Goal: Information Seeking & Learning: Learn about a topic

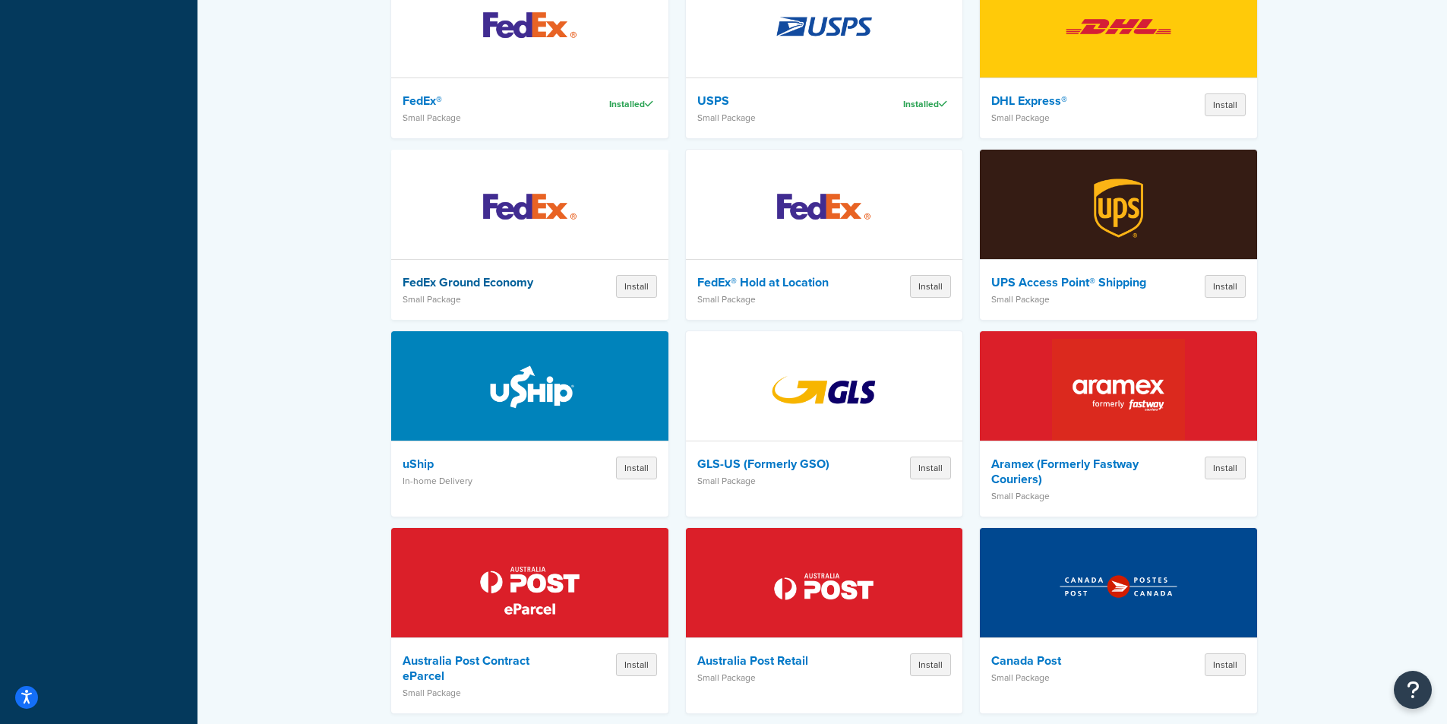
scroll to position [684, 0]
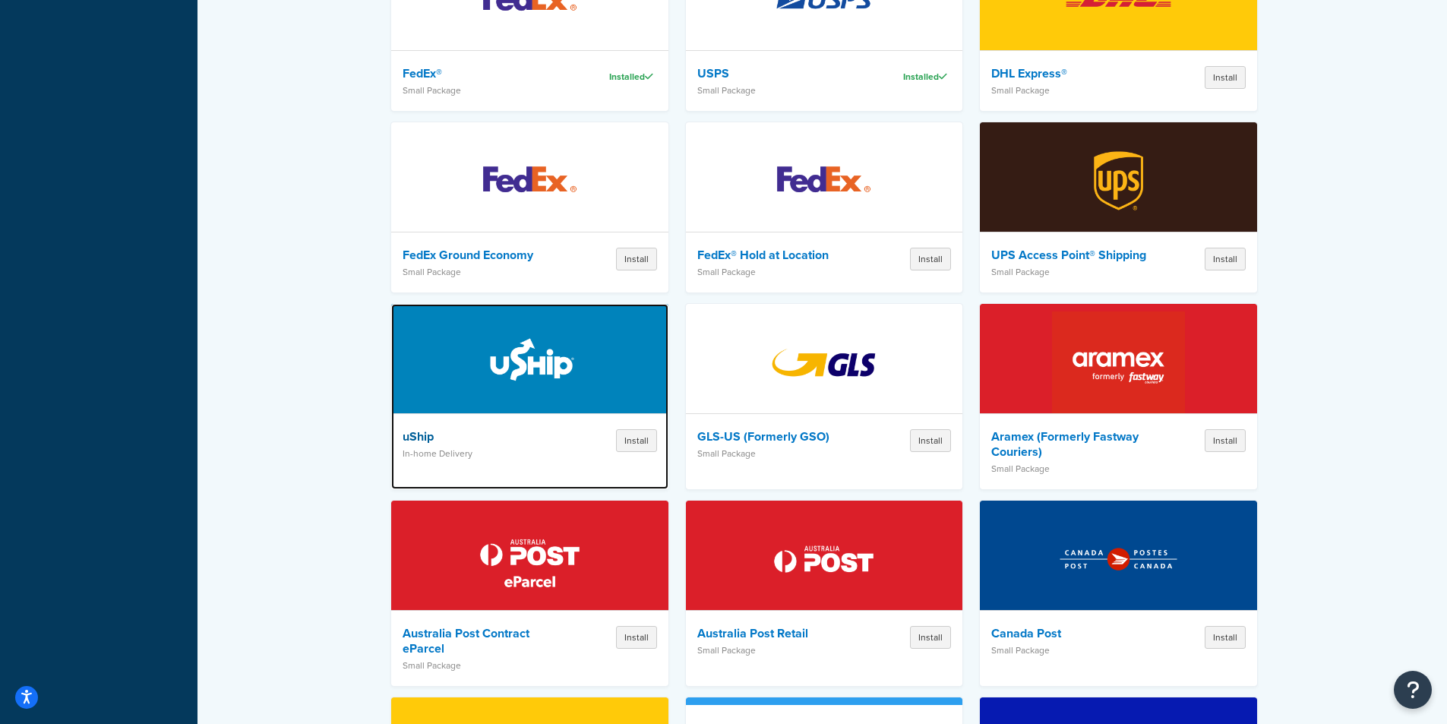
click at [530, 356] on img at bounding box center [529, 362] width 133 height 106
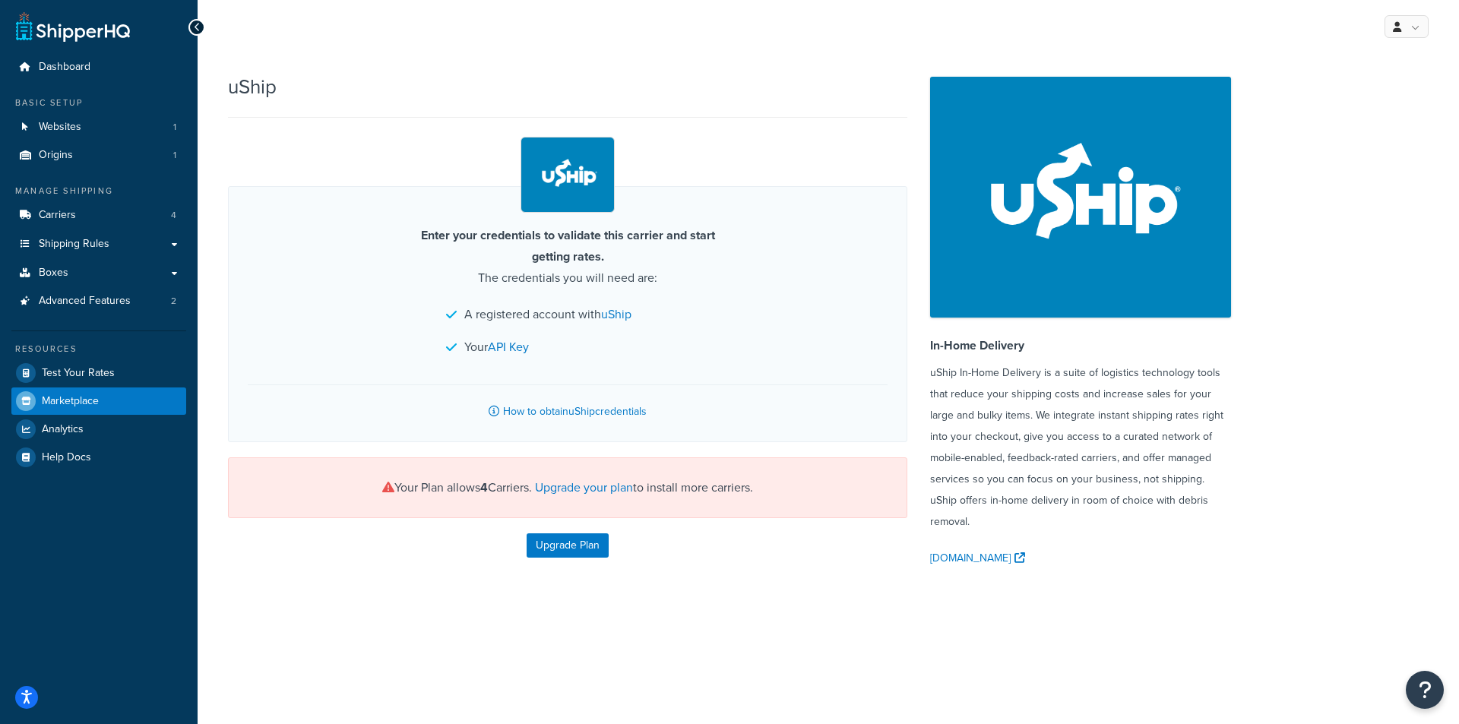
click at [200, 29] on icon at bounding box center [197, 27] width 7 height 11
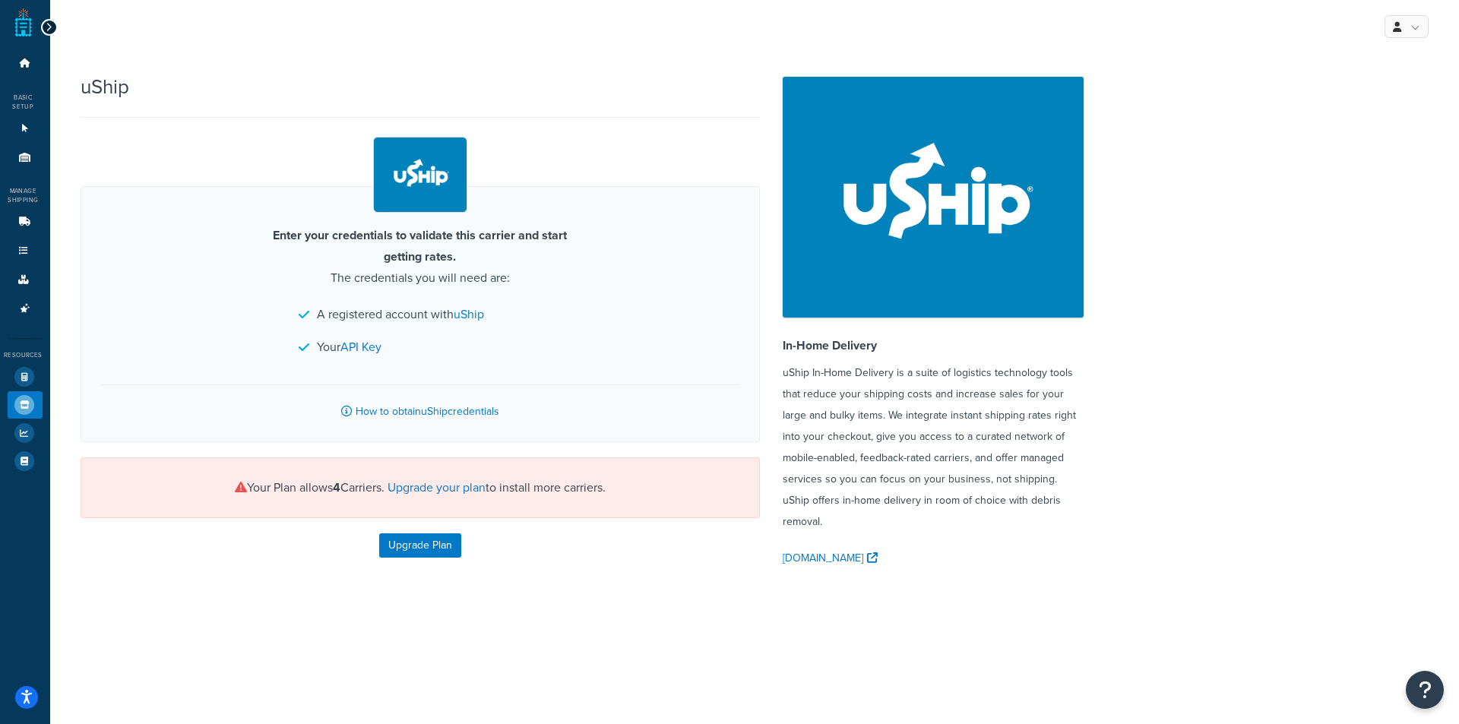
click at [46, 28] on icon at bounding box center [49, 27] width 7 height 11
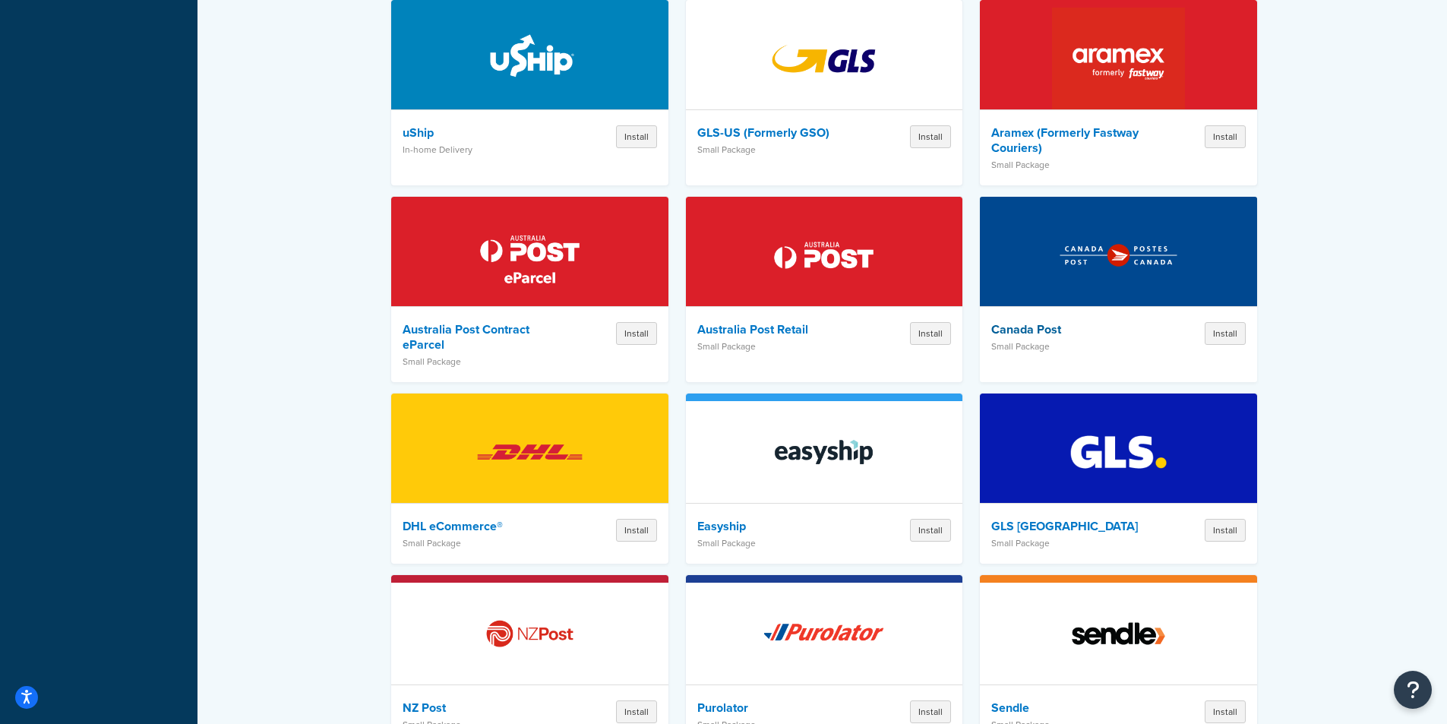
scroll to position [1064, 0]
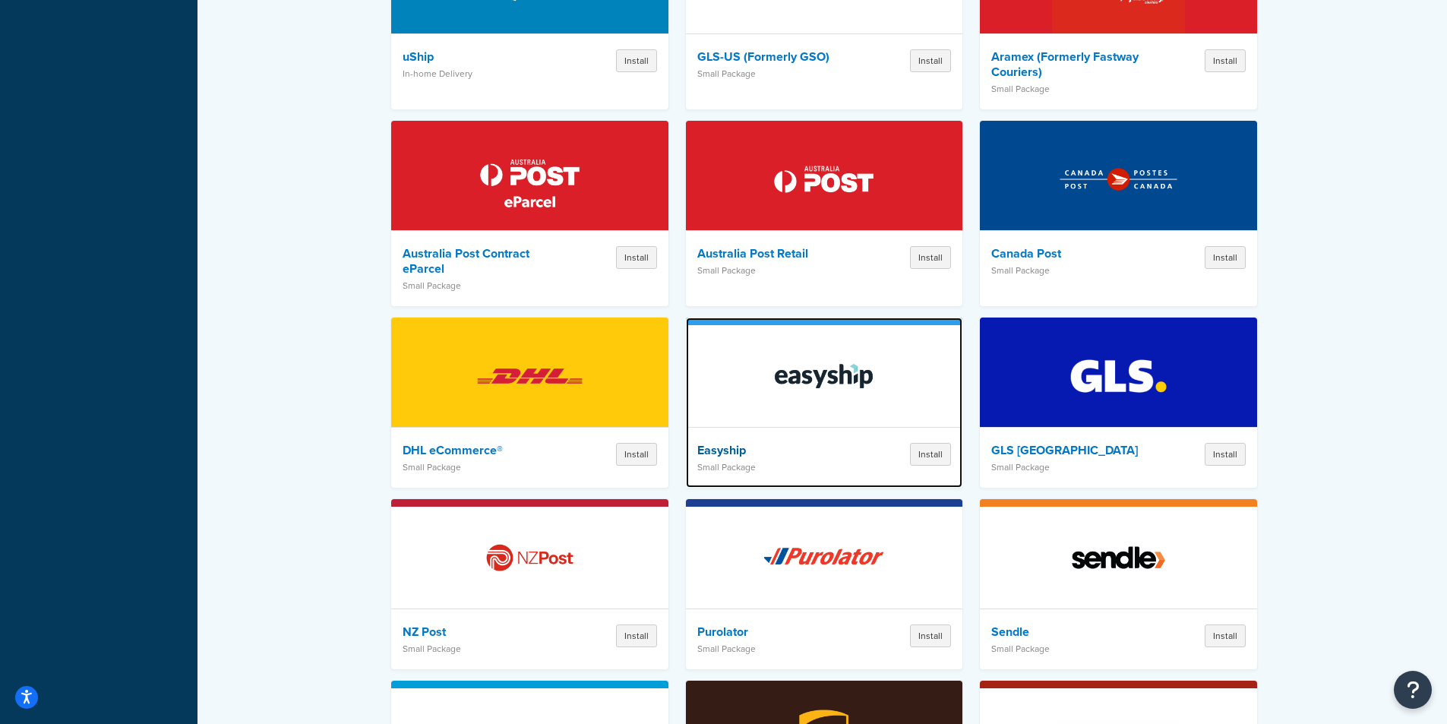
click at [765, 362] on img at bounding box center [823, 376] width 133 height 106
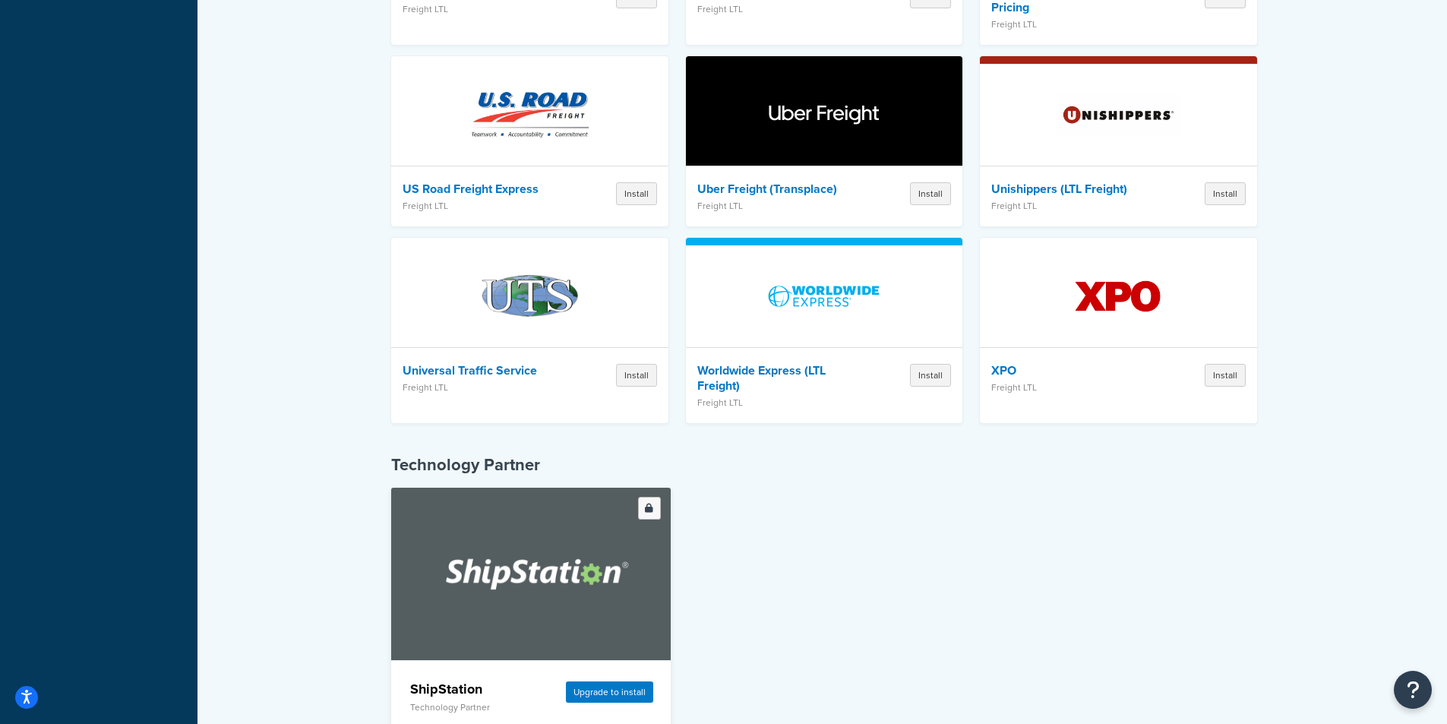
scroll to position [4362, 0]
click at [580, 510] on img at bounding box center [531, 574] width 215 height 172
